Goal: Use online tool/utility

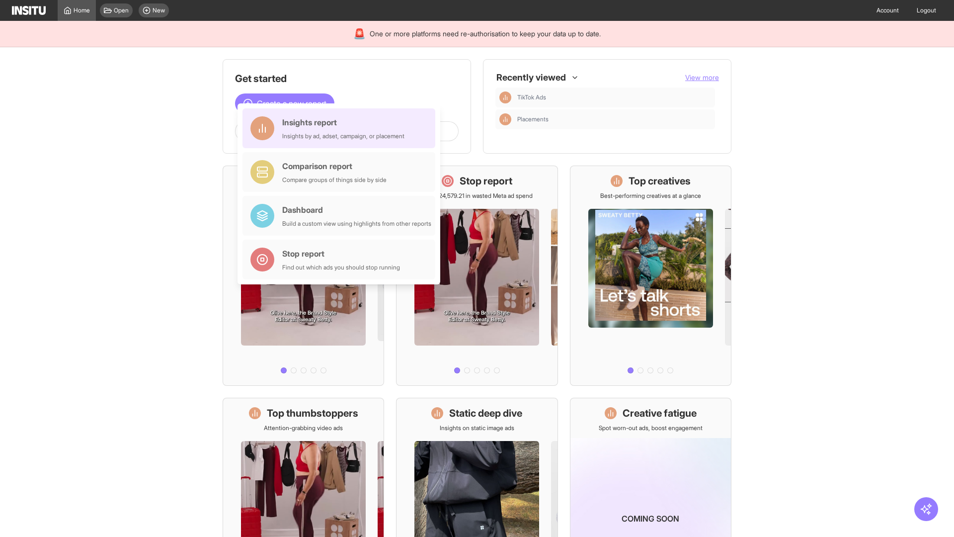
click at [341, 128] on div "Insights report Insights by ad, adset, campaign, or placement" at bounding box center [343, 128] width 122 height 24
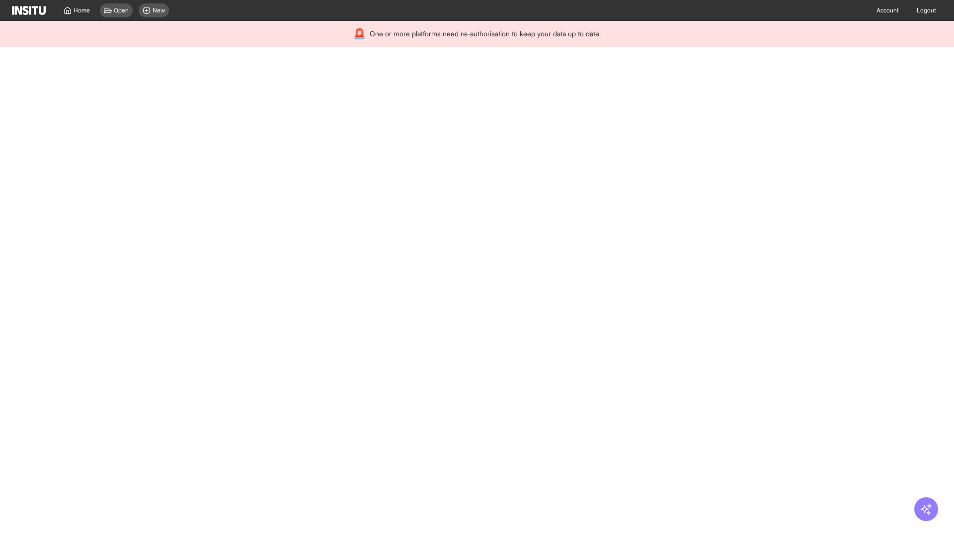
select select "**"
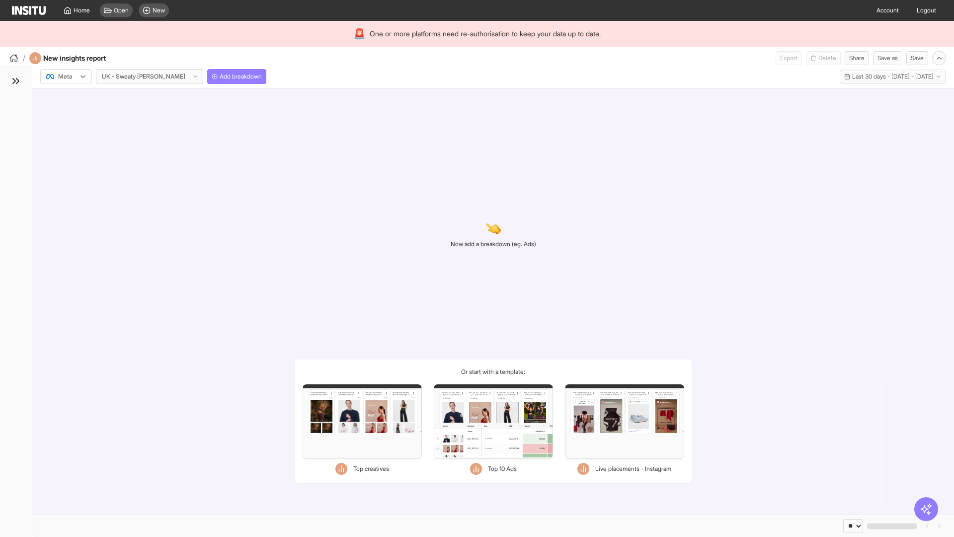
click at [66, 77] on div at bounding box center [59, 77] width 28 height 10
click at [66, 98] on span "Meta" at bounding box center [65, 97] width 13 height 9
click at [220, 77] on span "Add breakdown" at bounding box center [241, 77] width 42 height 8
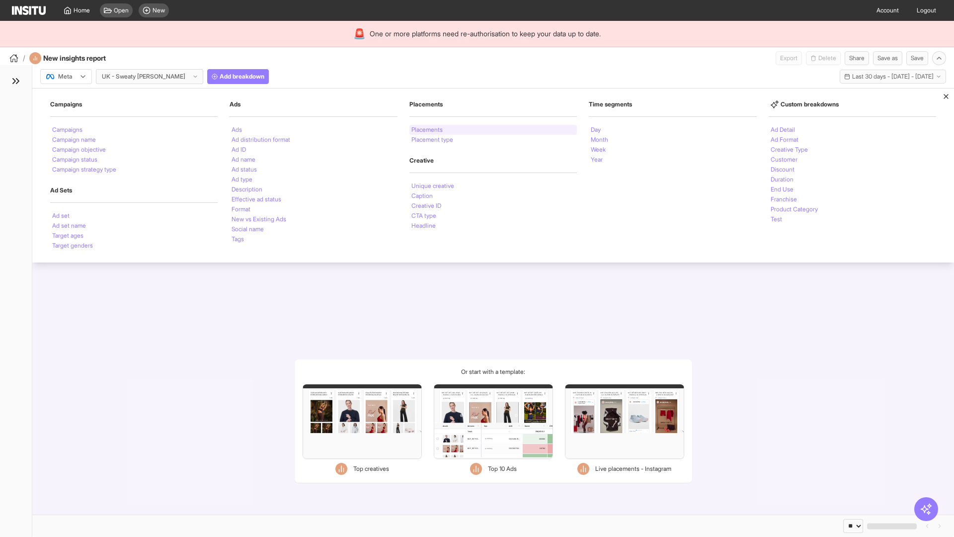
click at [427, 130] on li "Placements" at bounding box center [426, 130] width 31 height 6
